Goal: Navigation & Orientation: Find specific page/section

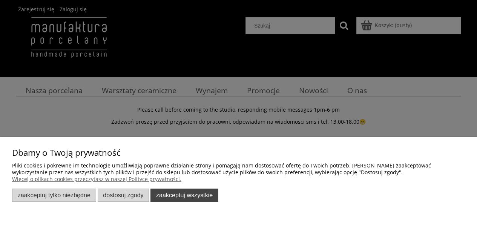
click at [182, 195] on button "Zaakceptuj wszystkie" at bounding box center [184, 195] width 68 height 13
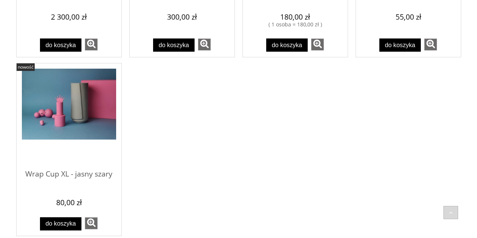
scroll to position [701, 0]
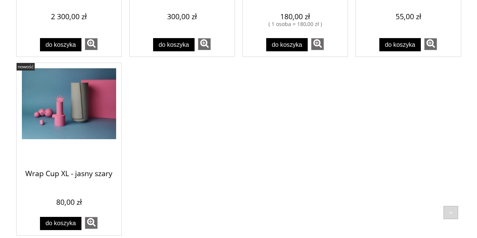
click at [95, 173] on span "Wrap Cup XL - jasny szary" at bounding box center [69, 174] width 94 height 23
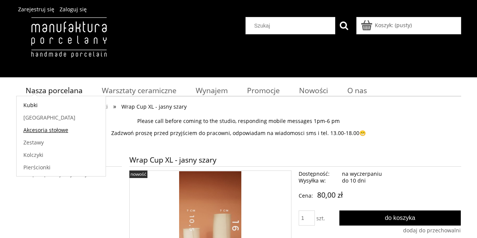
click at [48, 131] on span "Akcesoria stołowe" at bounding box center [45, 129] width 45 height 7
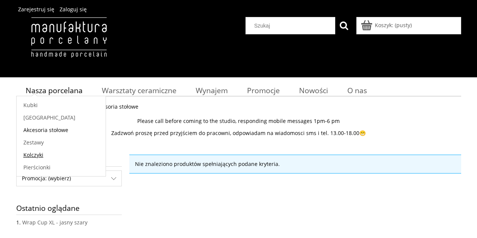
click at [38, 153] on span "Kolczyki" at bounding box center [33, 154] width 20 height 7
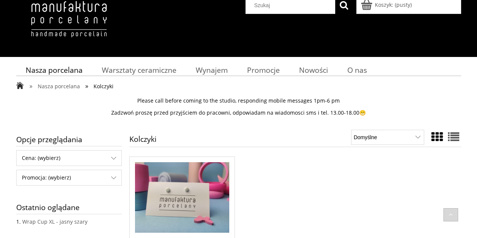
scroll to position [18, 0]
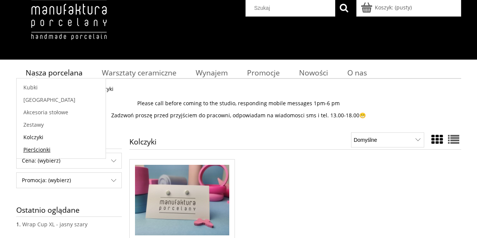
click at [37, 149] on span "Pierścionki" at bounding box center [36, 149] width 27 height 7
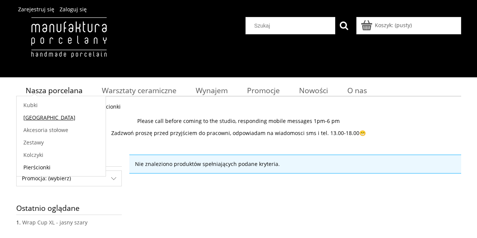
click at [37, 118] on span "[GEOGRAPHIC_DATA]" at bounding box center [49, 117] width 52 height 7
